Goal: Find specific page/section: Find specific page/section

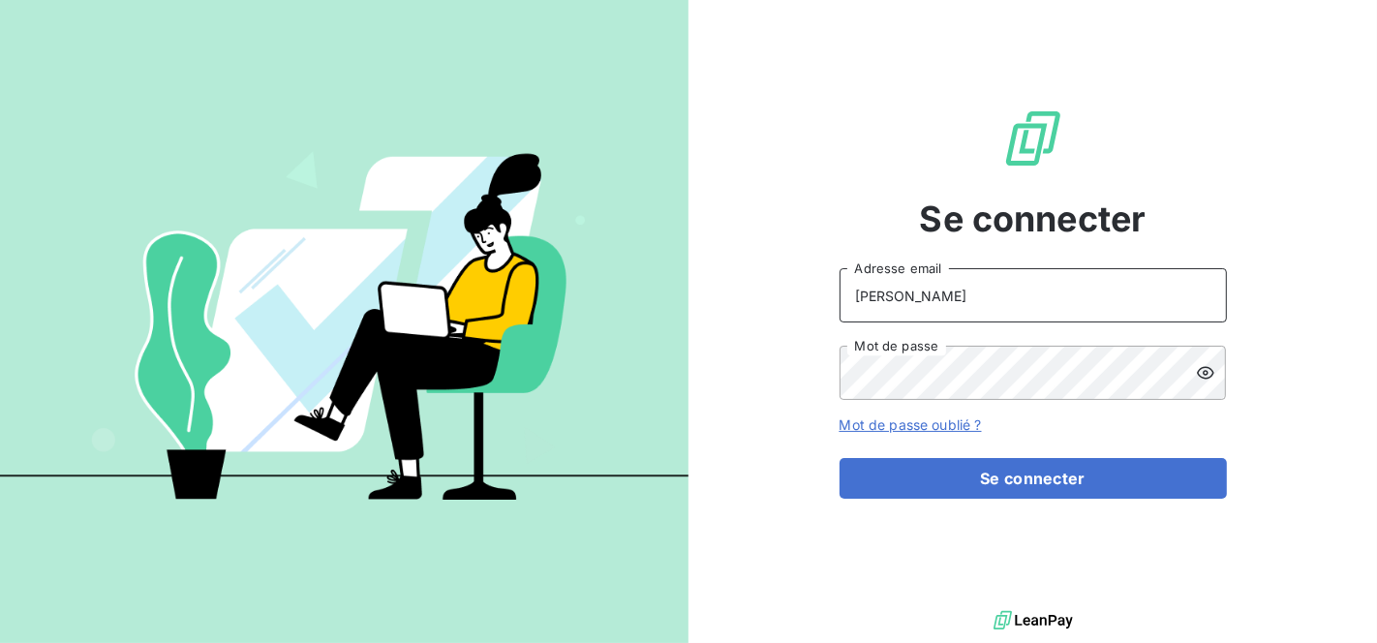
drag, startPoint x: 946, startPoint y: 314, endPoint x: 581, endPoint y: 314, distance: 365.1
click at [581, 314] on div "Se connecter [PERSON_NAME] Adresse email Mot de passe Mot de passe oublié ? Se …" at bounding box center [688, 321] width 1377 height 643
type input "[EMAIL_ADDRESS][DOMAIN_NAME]"
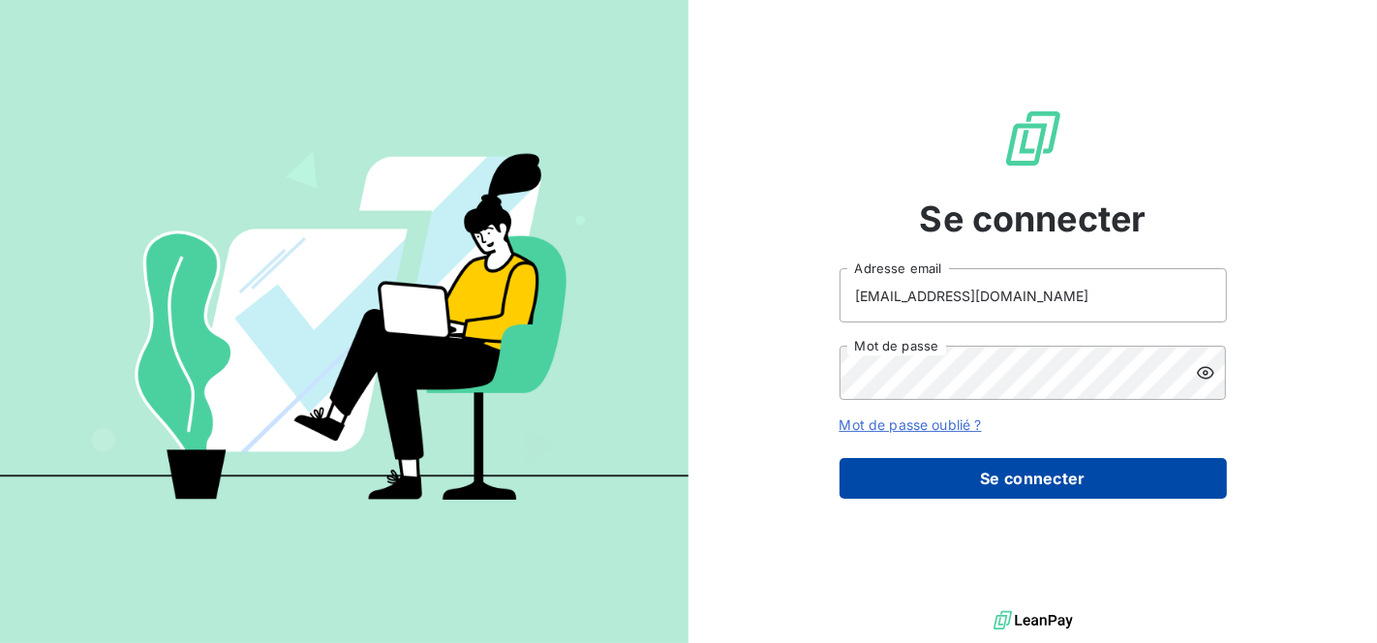
click at [1008, 482] on button "Se connecter" at bounding box center [1033, 478] width 387 height 41
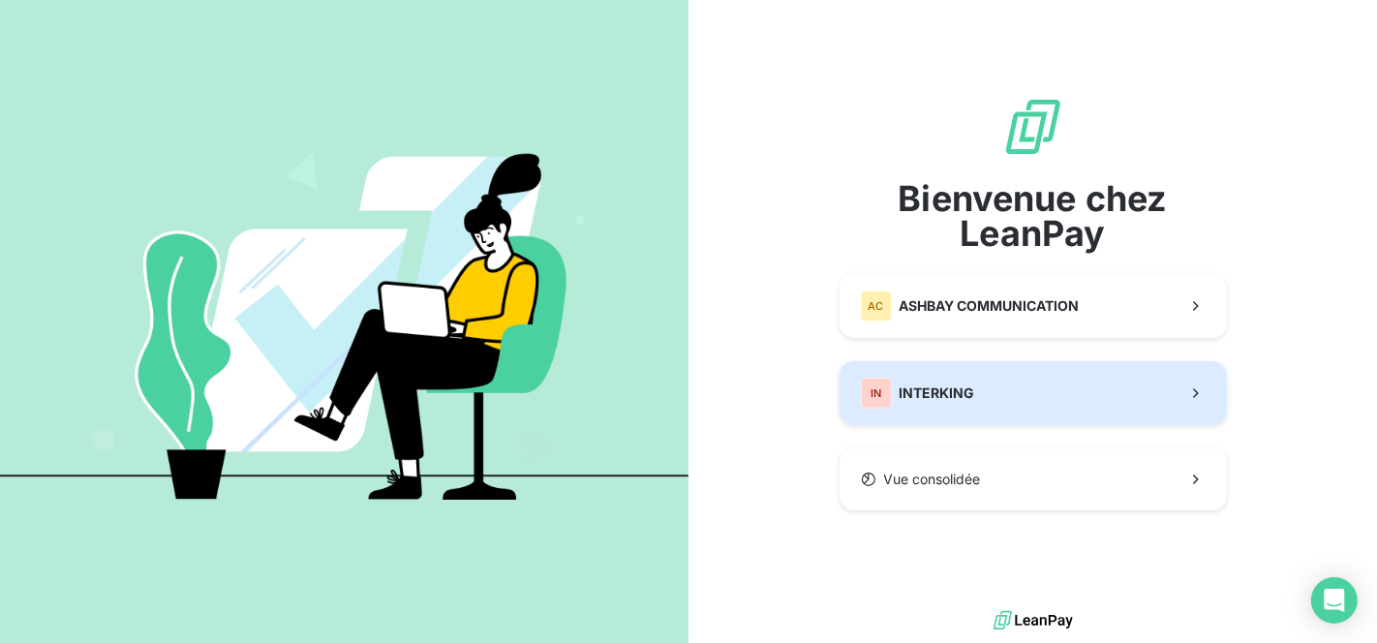
click at [1028, 403] on button "IN INTERKING" at bounding box center [1033, 393] width 387 height 64
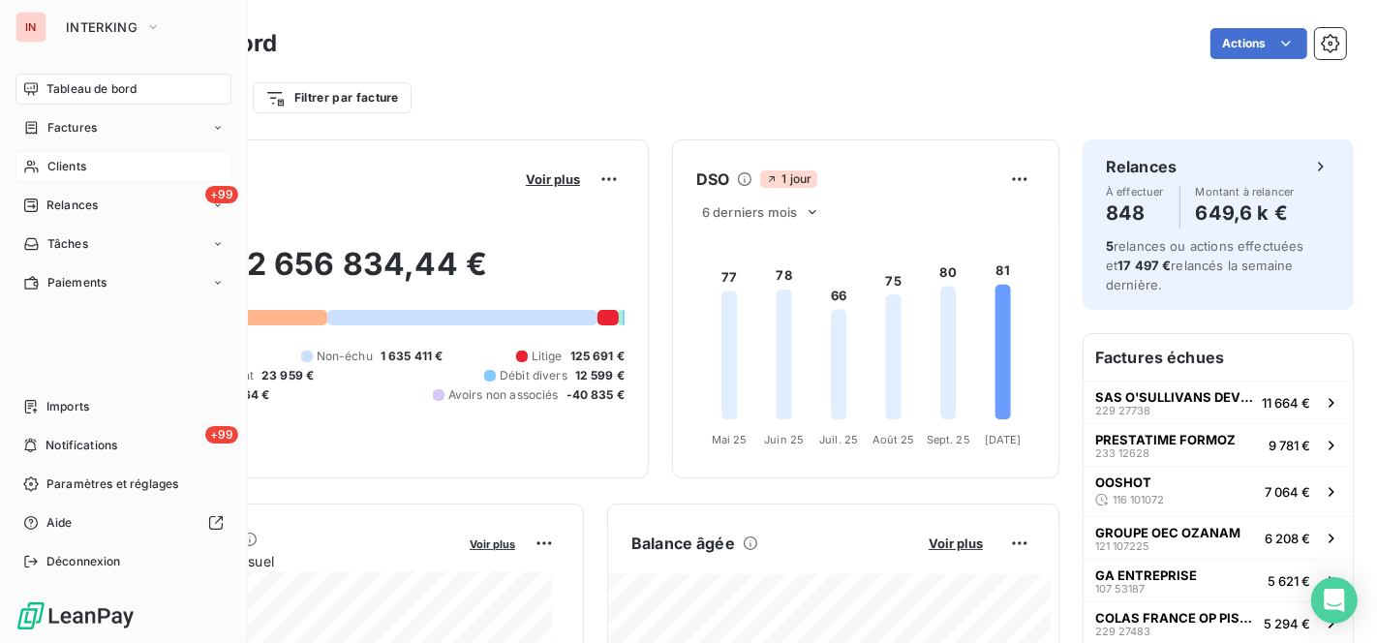
click at [85, 171] on span "Clients" at bounding box center [66, 166] width 39 height 17
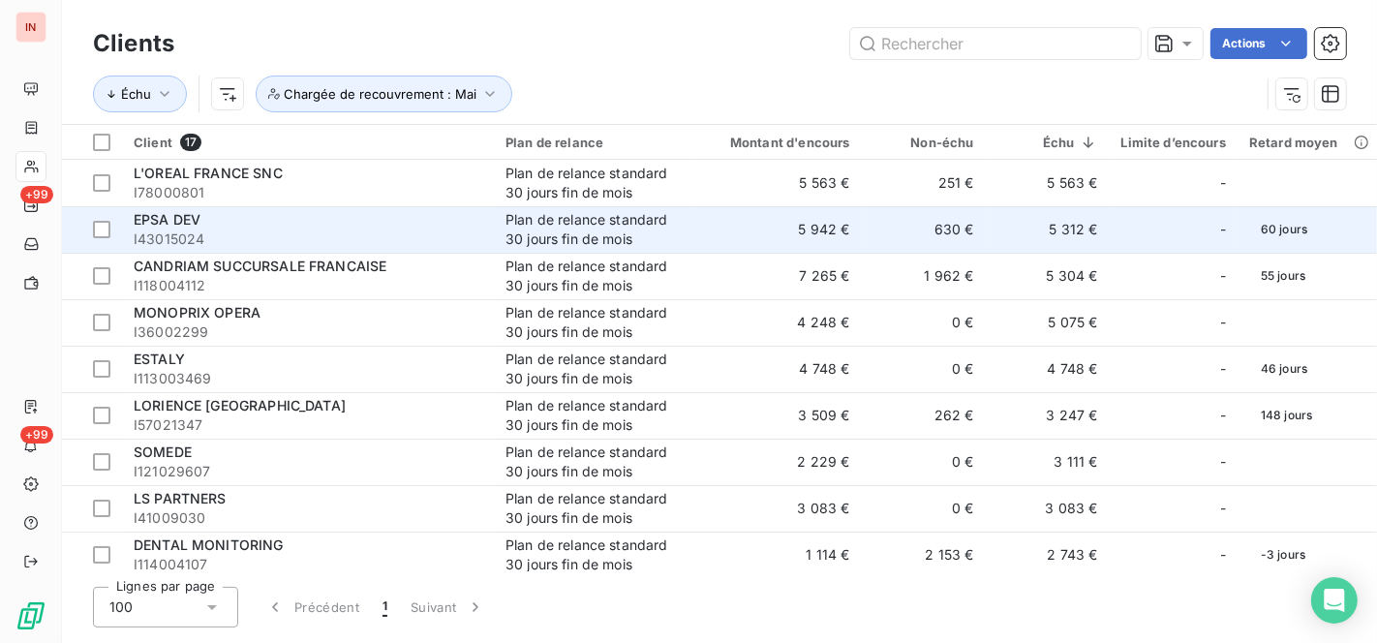
click at [491, 234] on td "EPSA DEV I43015024" at bounding box center [308, 229] width 372 height 46
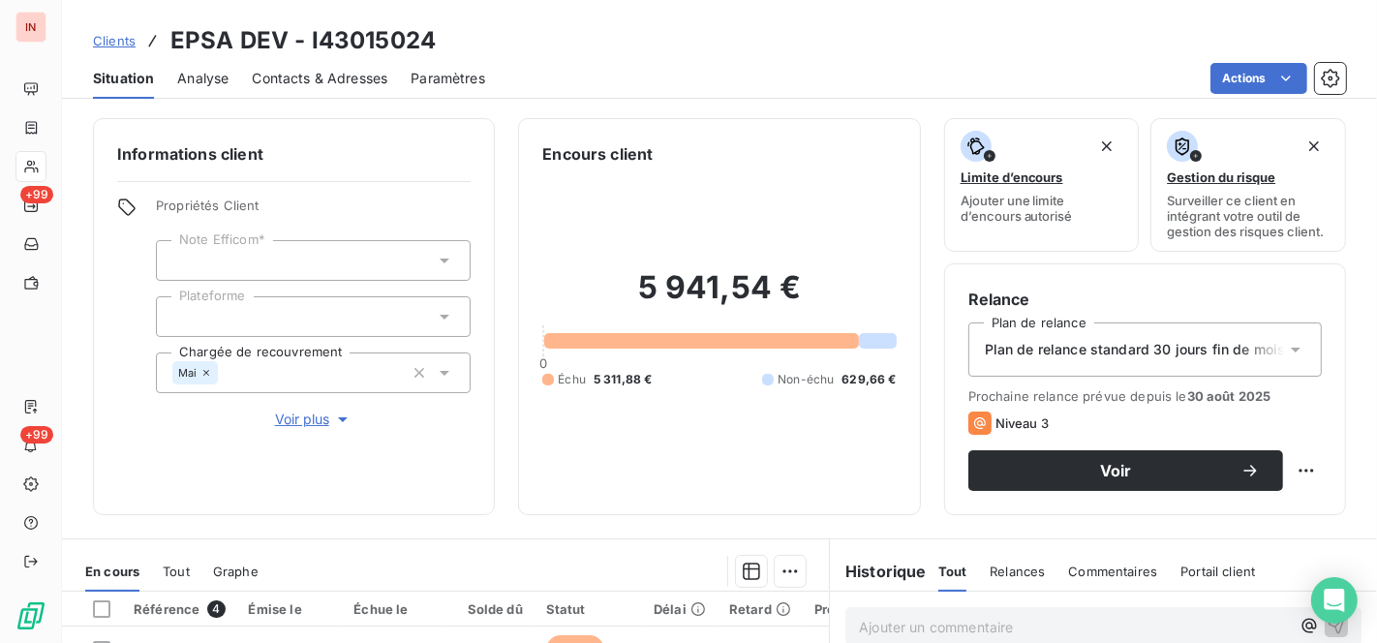
click at [122, 39] on span "Clients" at bounding box center [114, 40] width 43 height 15
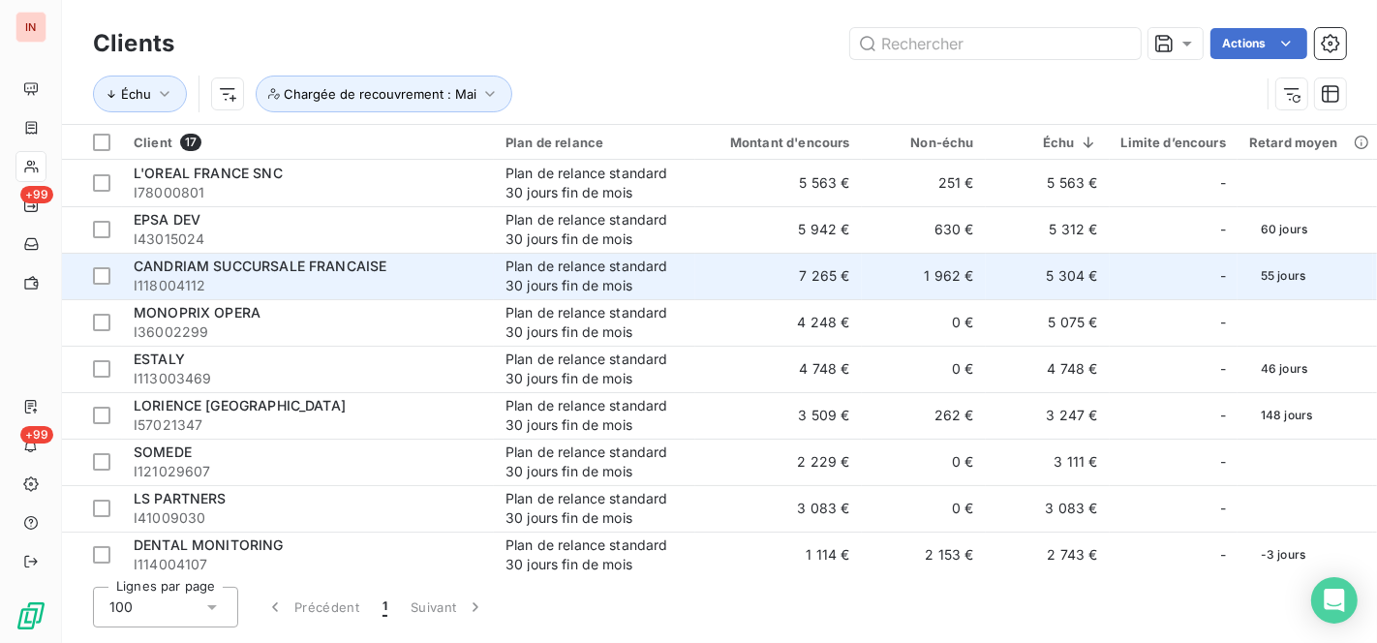
click at [259, 266] on span "CANDRIAM SUCCURSALE FRANCAISE" at bounding box center [260, 266] width 253 height 16
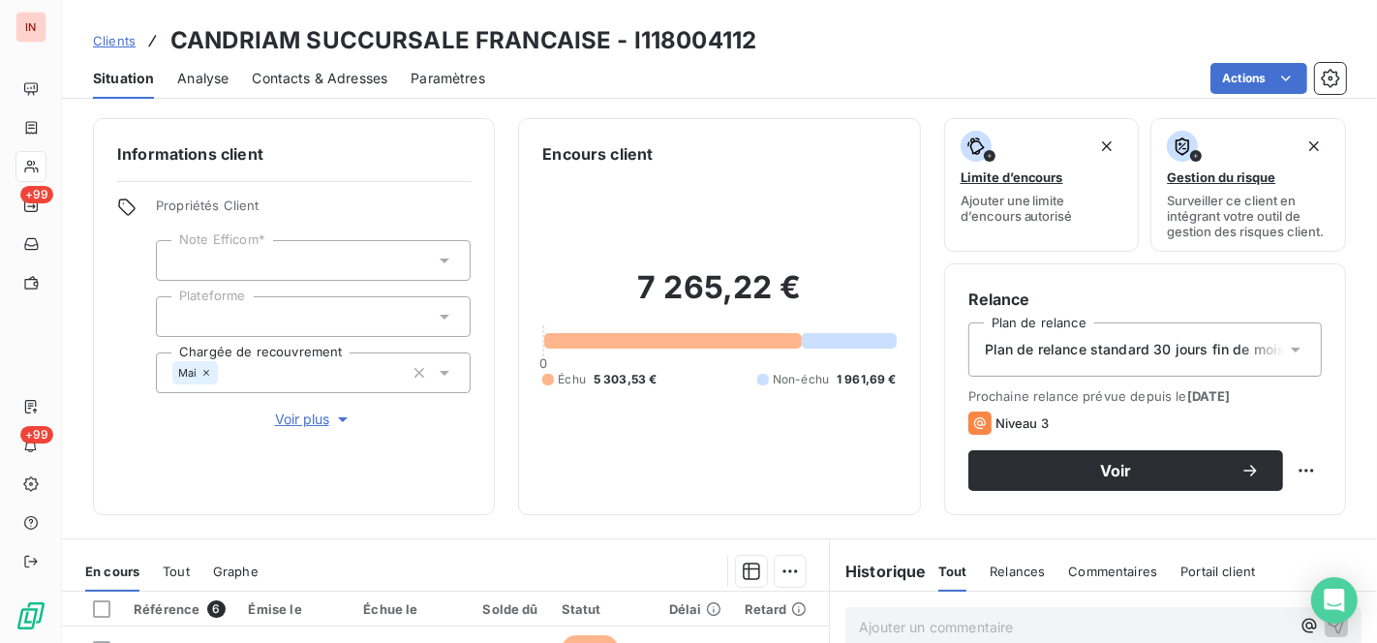
click at [119, 38] on span "Clients" at bounding box center [114, 40] width 43 height 15
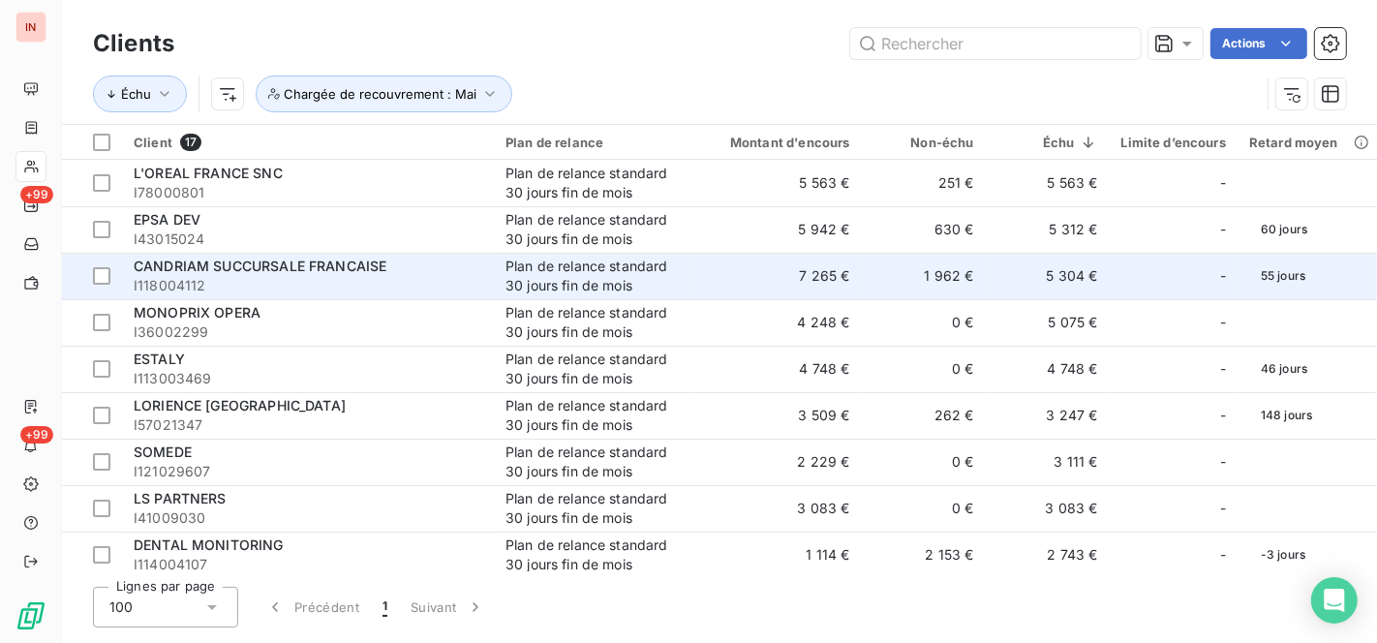
click at [307, 259] on span "CANDRIAM SUCCURSALE FRANCAISE" at bounding box center [260, 266] width 253 height 16
